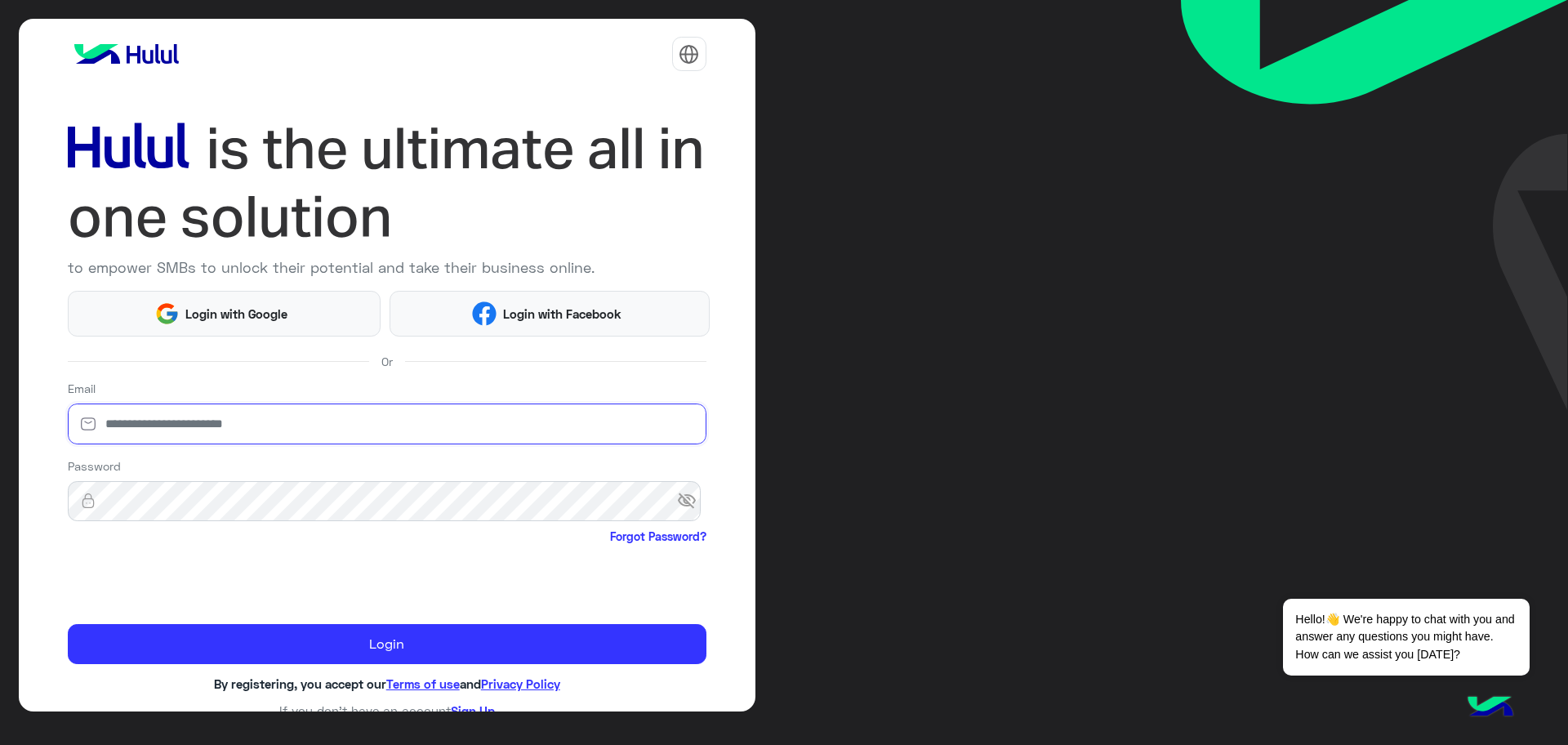
type input "**********"
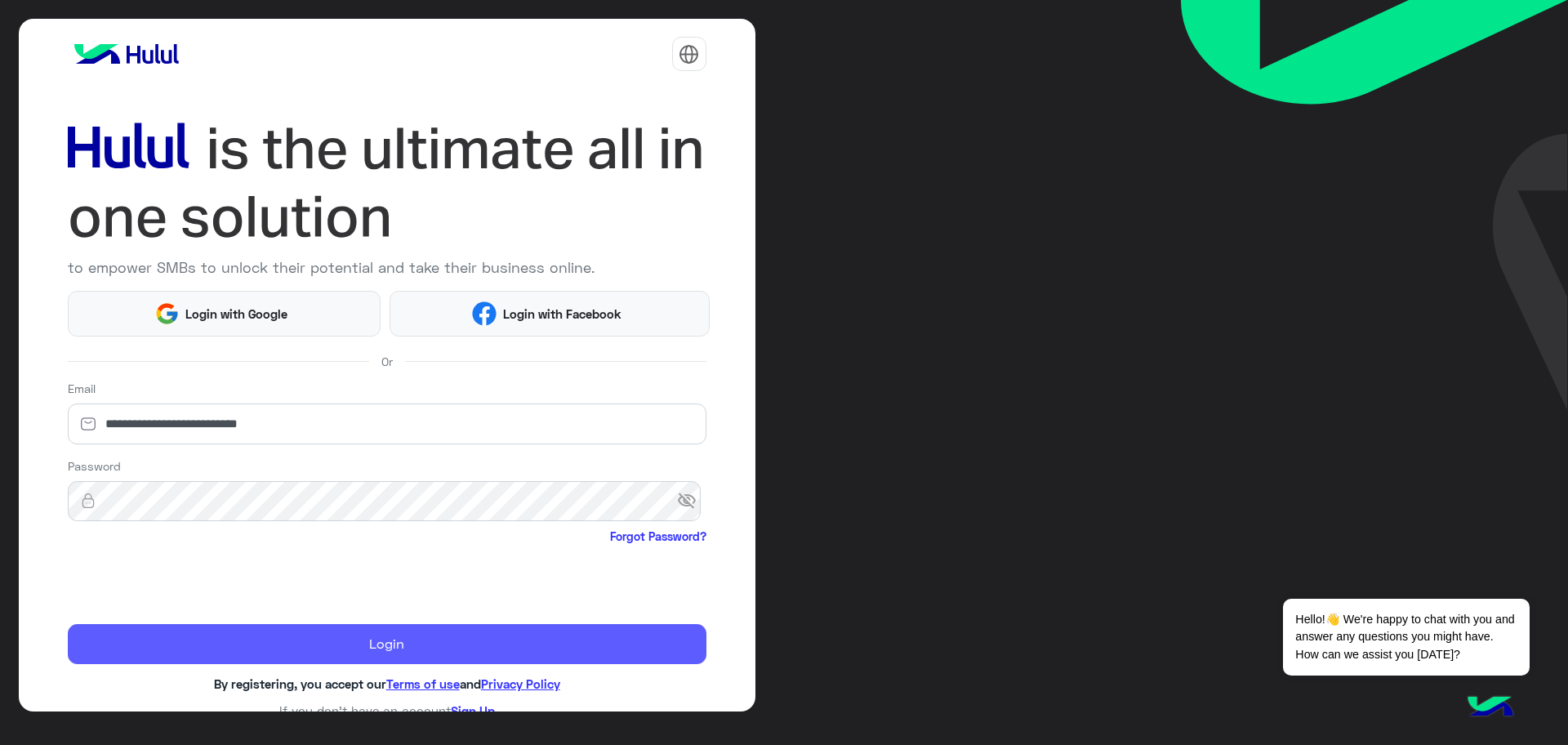
click at [396, 639] on button "Login" at bounding box center [387, 644] width 639 height 41
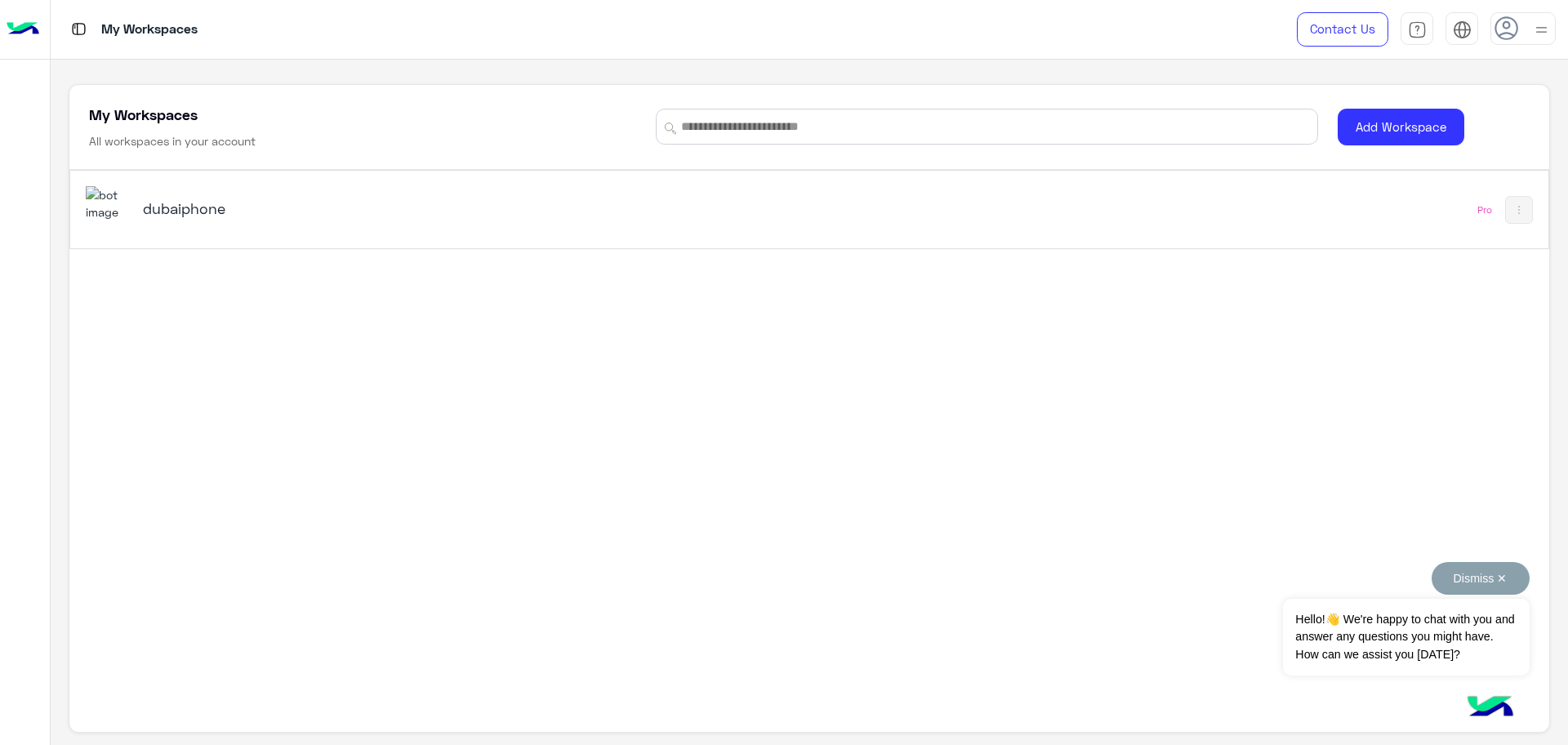
click at [1492, 577] on button "Dismiss ✕" at bounding box center [1480, 577] width 98 height 33
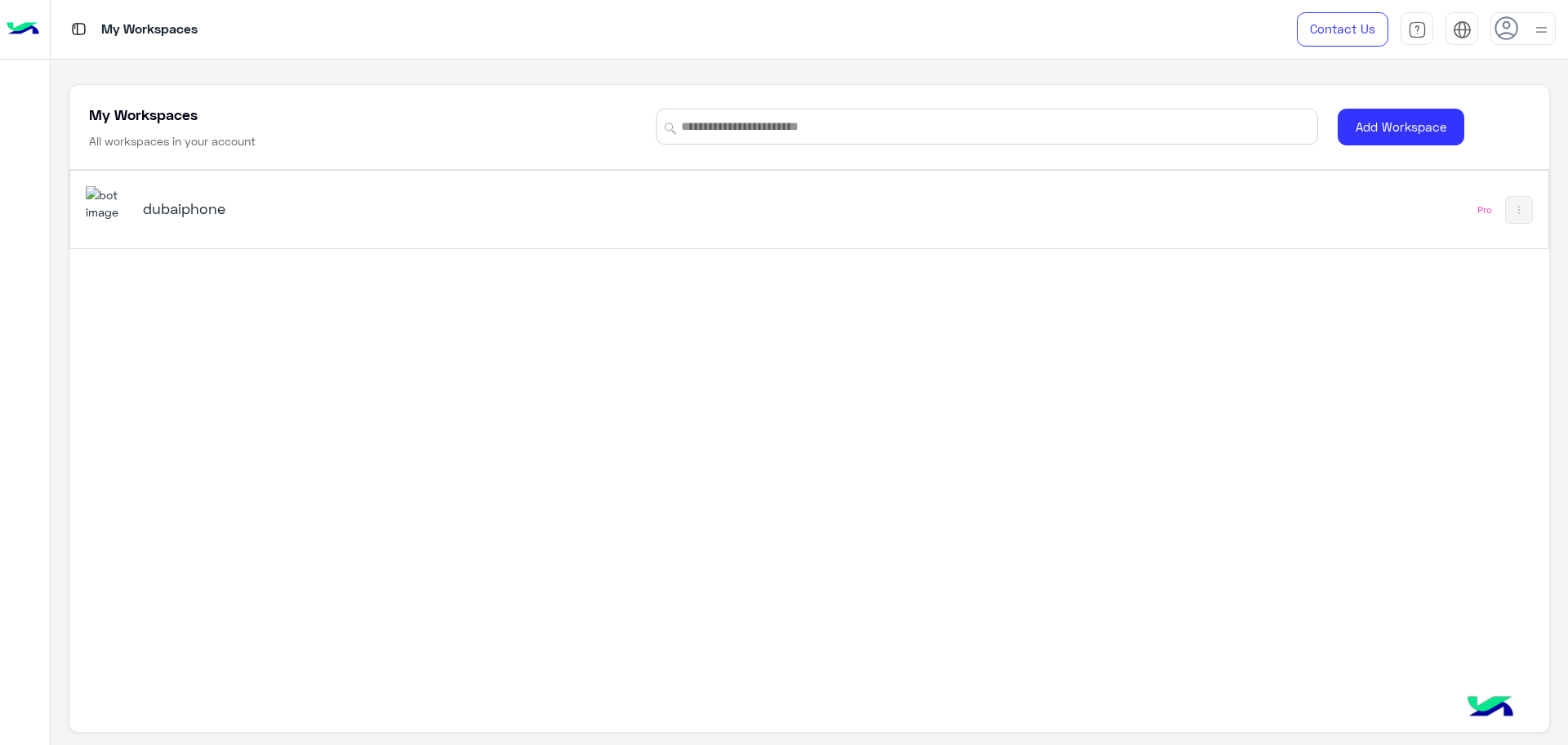
click at [442, 213] on h5 "dubaiphone" at bounding box center [404, 208] width 521 height 19
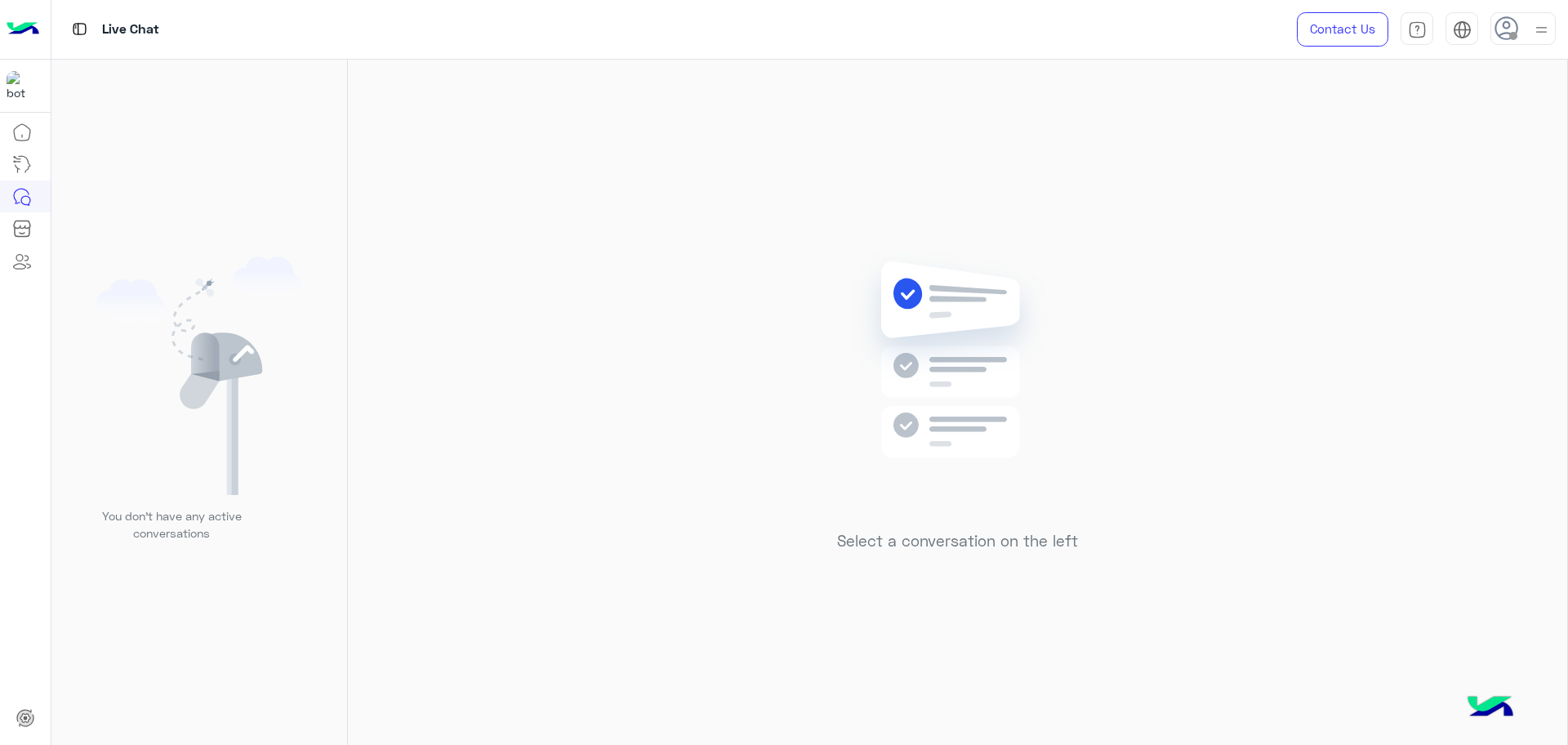
click at [1513, 33] on span at bounding box center [1514, 36] width 8 height 8
click at [1482, 127] on label "Online" at bounding box center [1453, 125] width 178 height 29
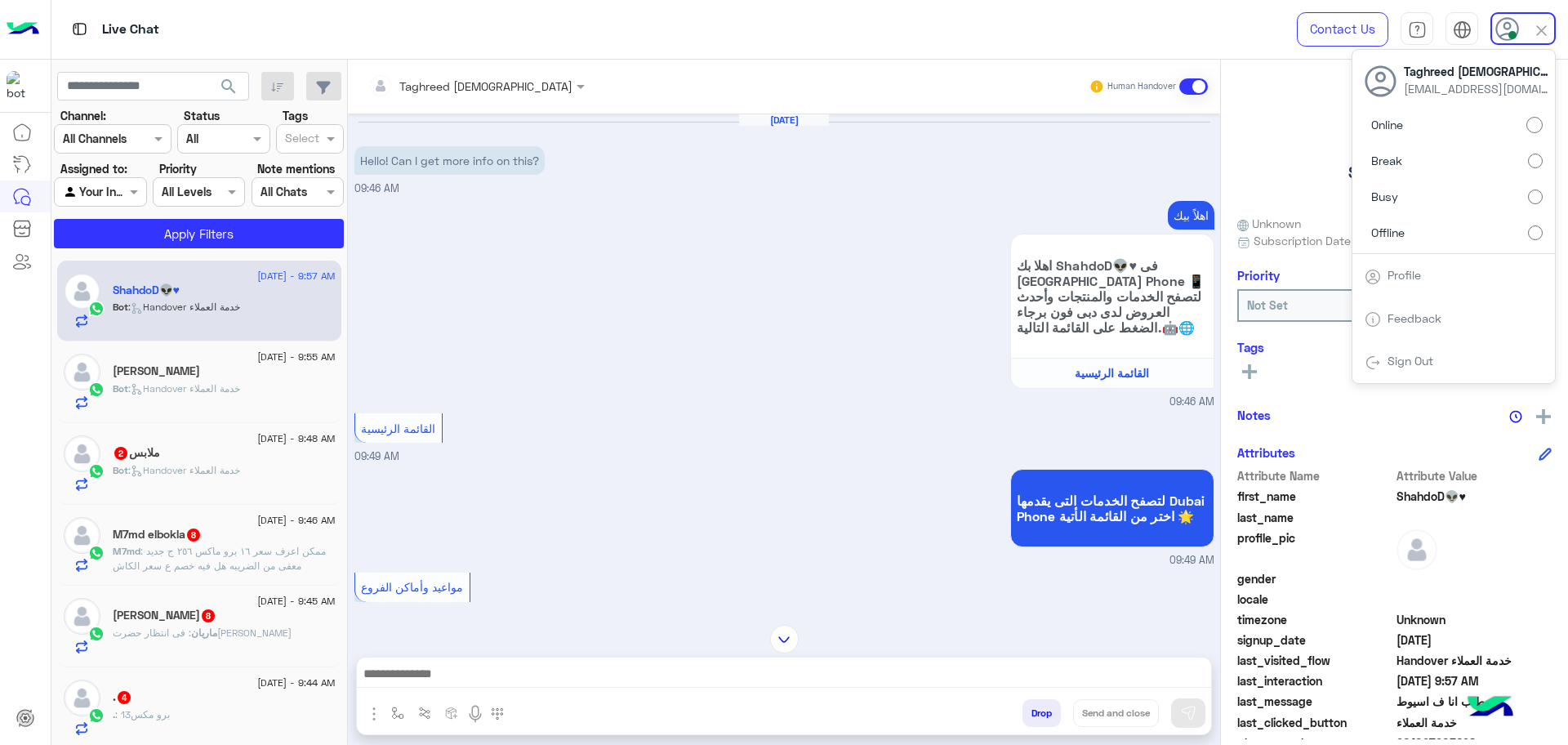
click at [1404, 199] on label "Busy" at bounding box center [1453, 196] width 178 height 29
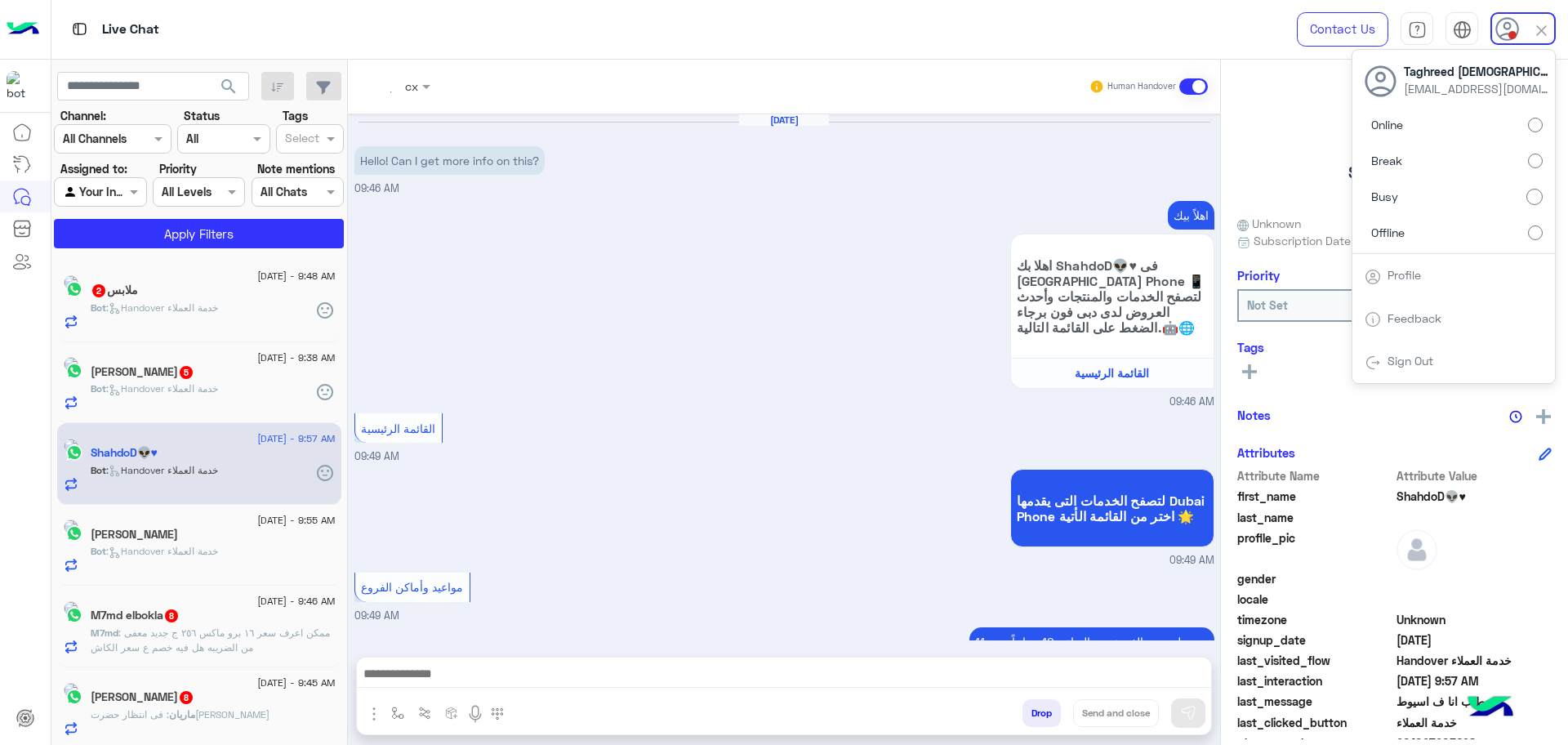
scroll to position [1002, 0]
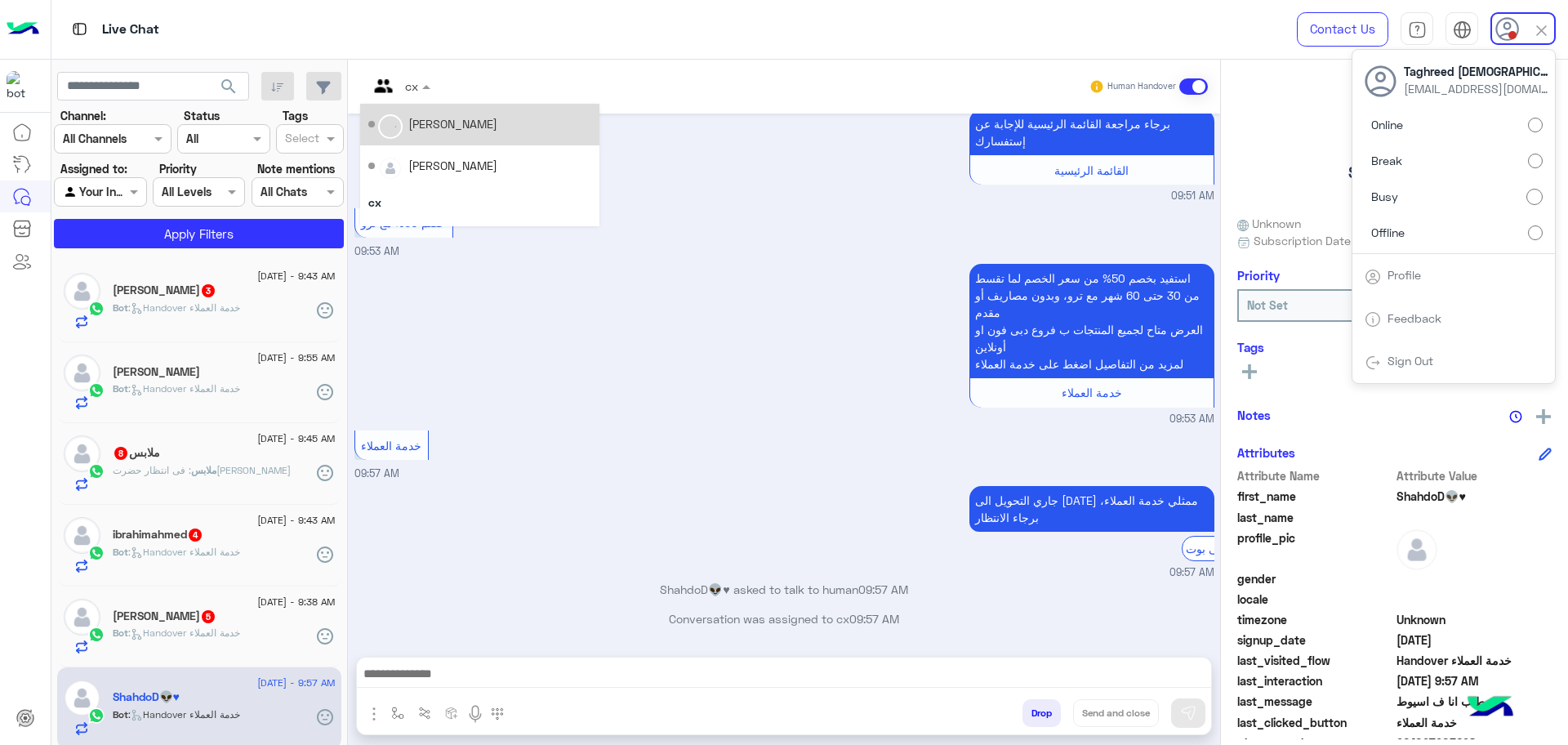
click at [391, 80] on input "text" at bounding box center [381, 86] width 26 height 17
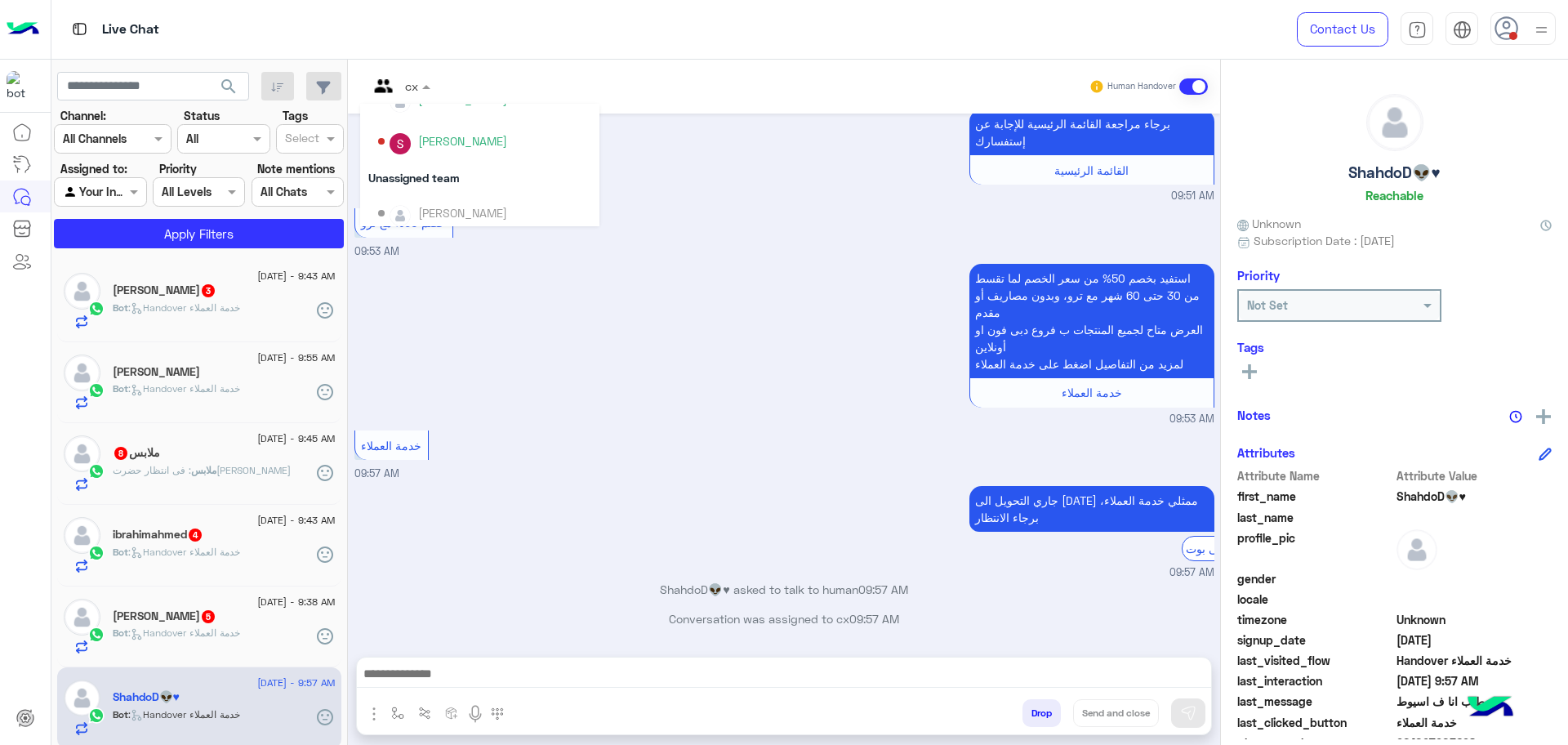
scroll to position [646, 0]
click at [750, 251] on div "خصم 50% مع ترو 09:53 AM" at bounding box center [784, 232] width 860 height 55
